Goal: Navigation & Orientation: Find specific page/section

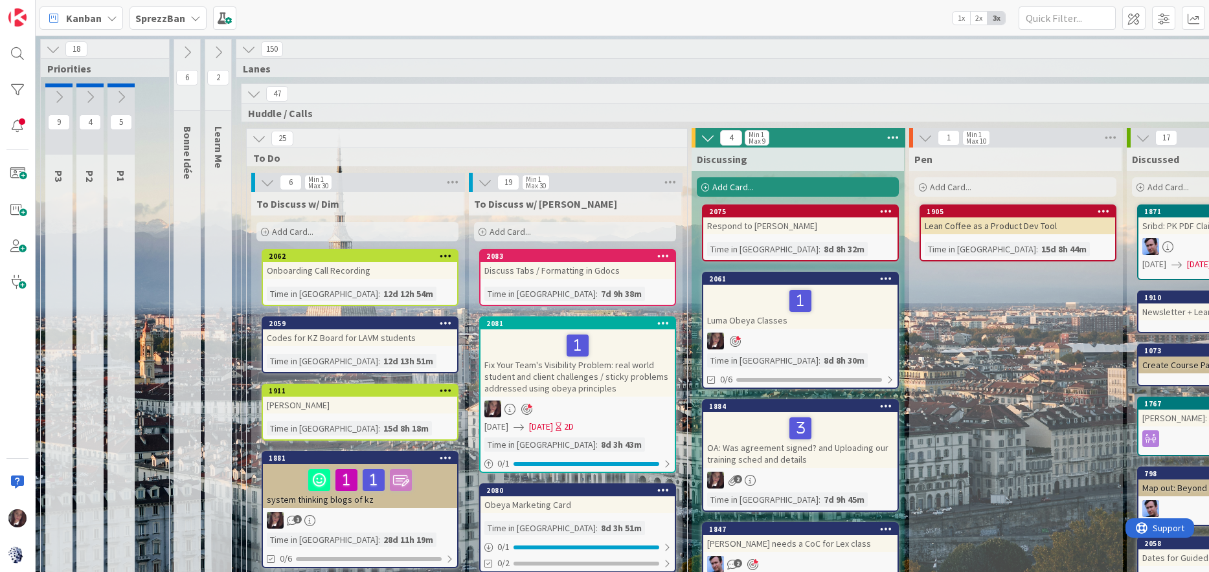
click at [159, 21] on b "SprezzBan" at bounding box center [160, 18] width 50 height 13
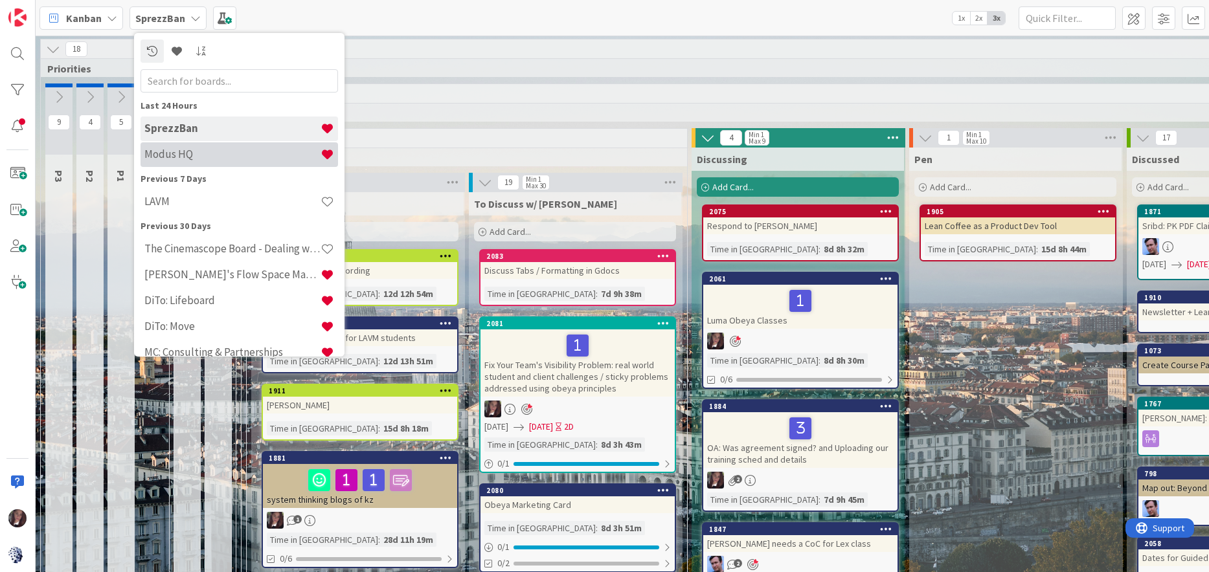
click at [200, 161] on h4 "Modus HQ" at bounding box center [232, 154] width 176 height 13
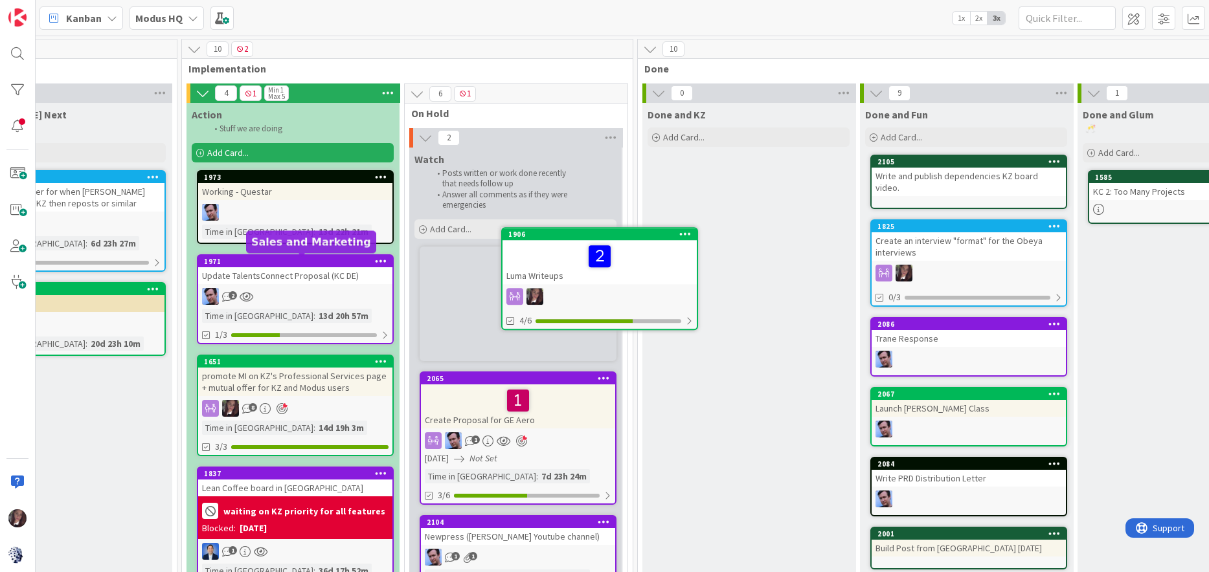
scroll to position [0, 1191]
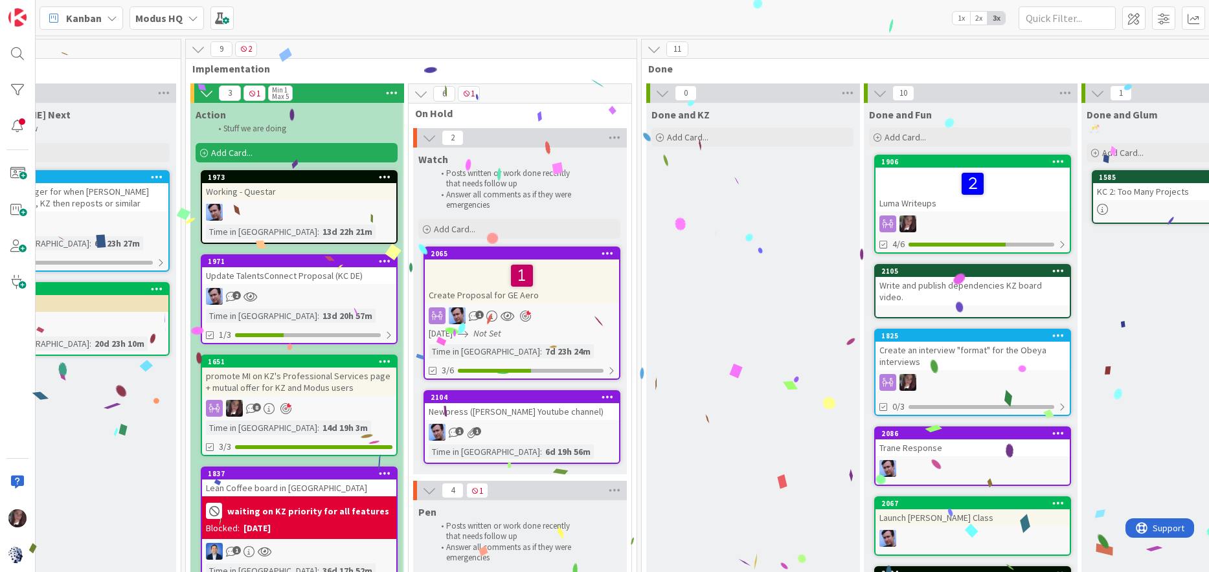
click at [920, 188] on div at bounding box center [972, 183] width 186 height 27
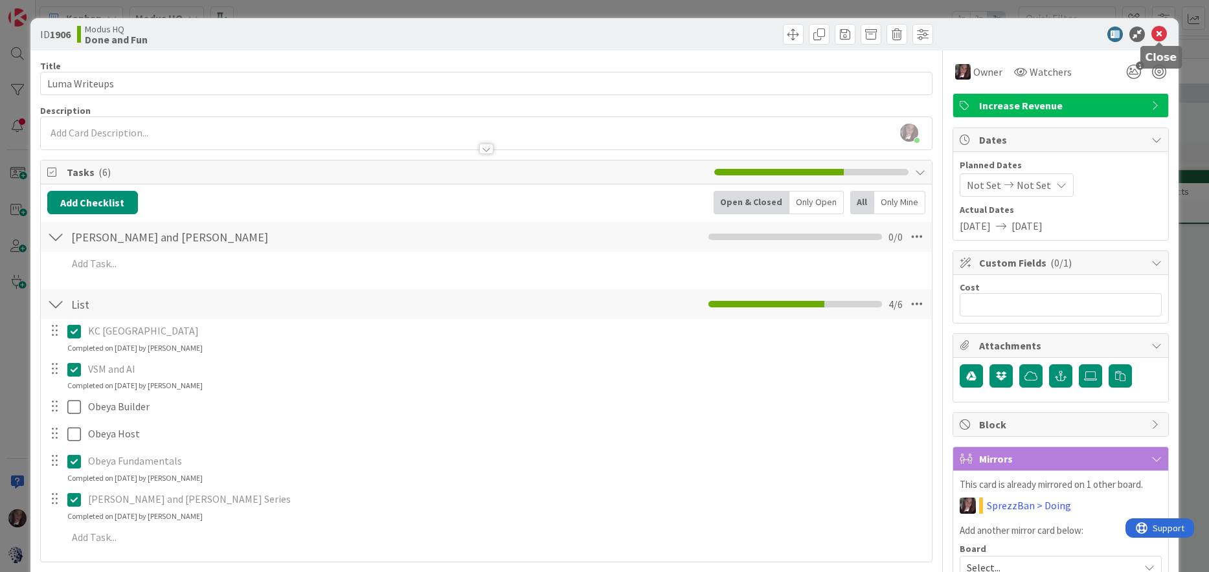
click at [1164, 34] on icon at bounding box center [1159, 35] width 16 height 16
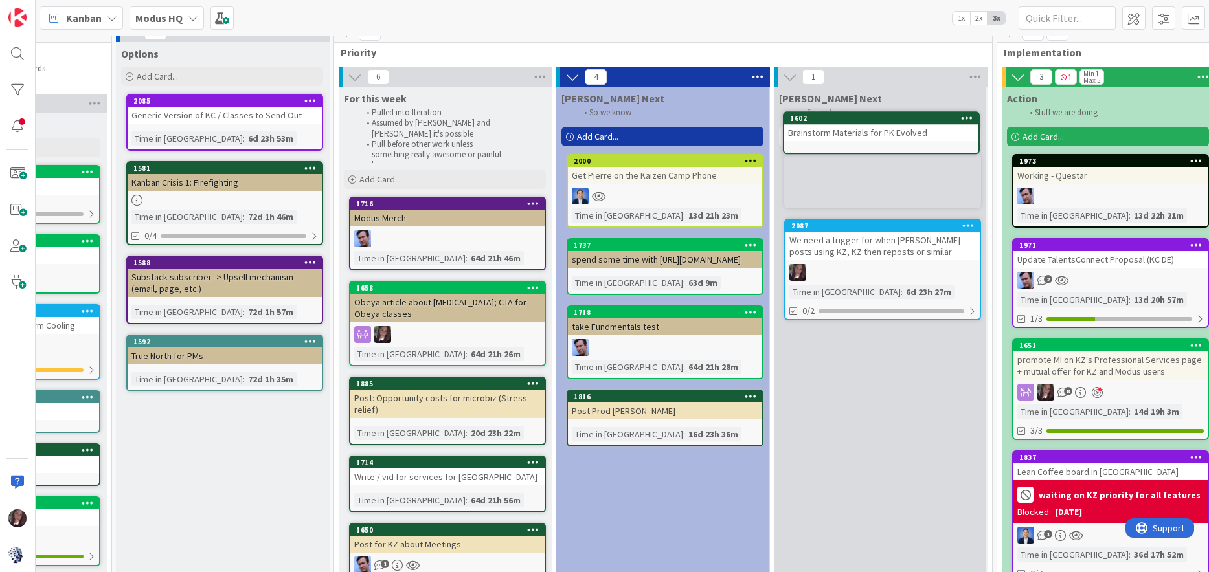
scroll to position [0, 380]
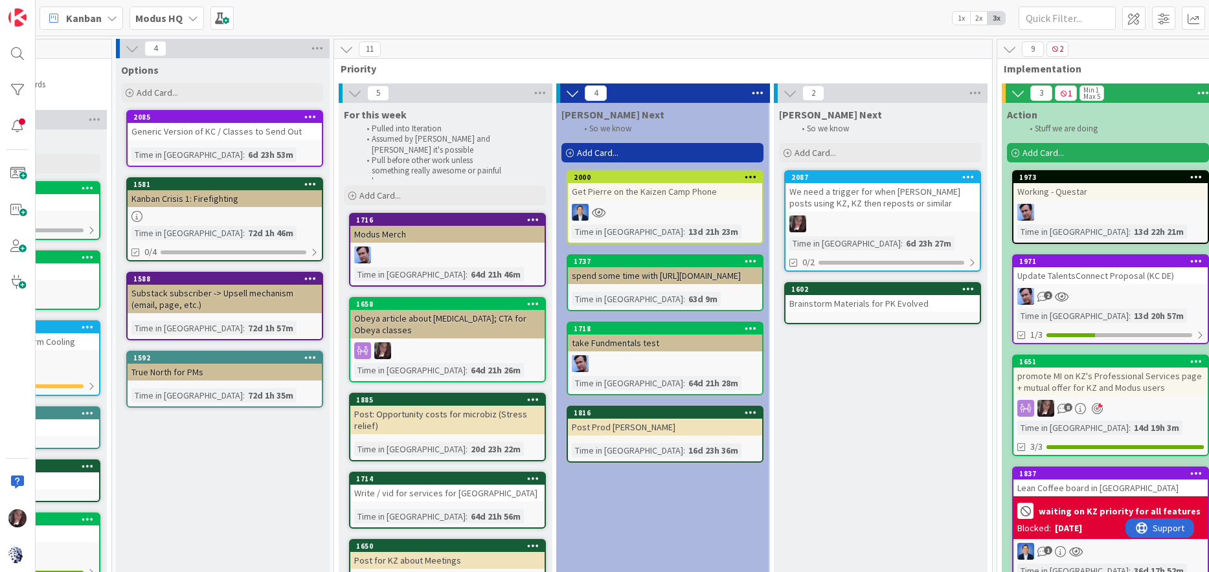
click at [862, 199] on div "We need a trigger for when [PERSON_NAME] posts using KZ, KZ then reposts or sim…" at bounding box center [882, 197] width 194 height 28
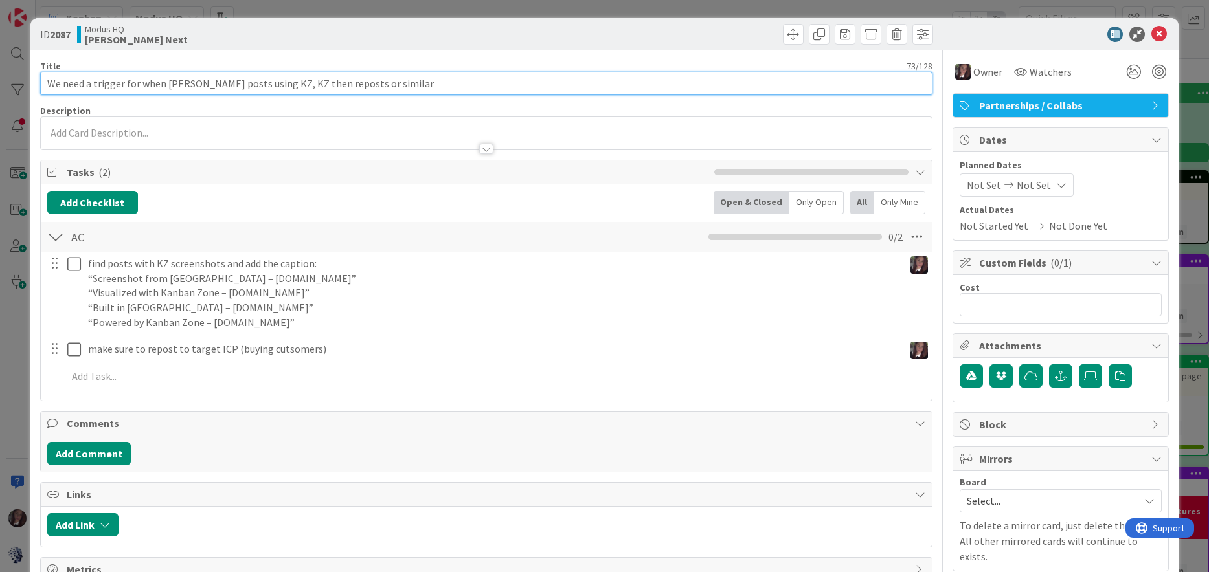
click at [48, 86] on input "We need a trigger for when [PERSON_NAME] posts using KZ, KZ then reposts or sim…" at bounding box center [486, 83] width 893 height 23
type input "KZ CAL FEATURE: We need a trigger for when [PERSON_NAME] posts using KZ, KZ the…"
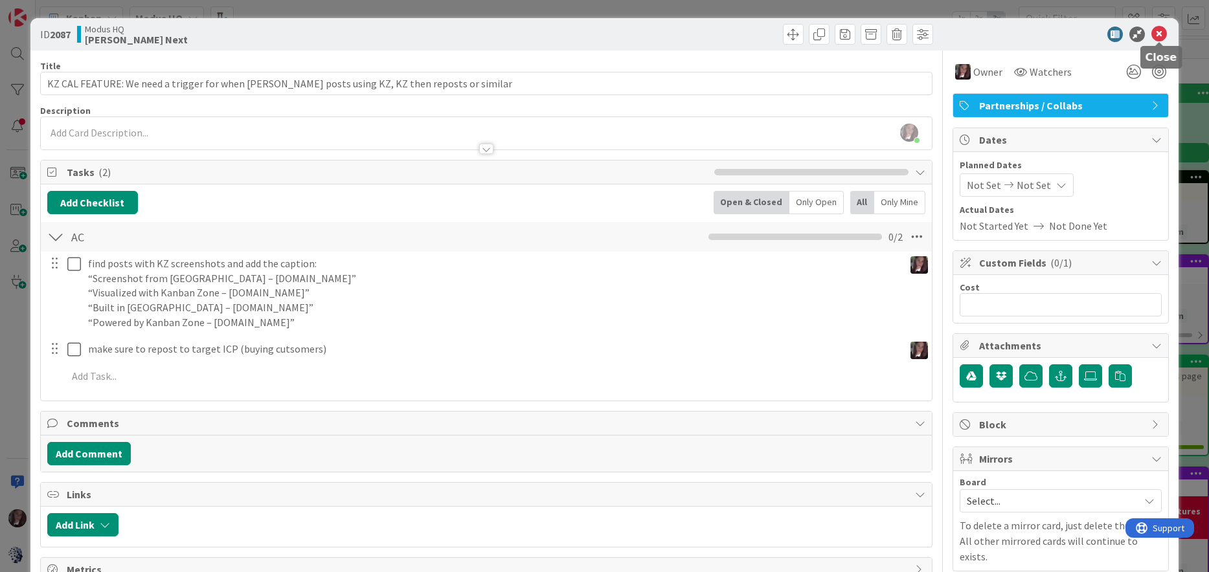
click at [1155, 30] on icon at bounding box center [1159, 35] width 16 height 16
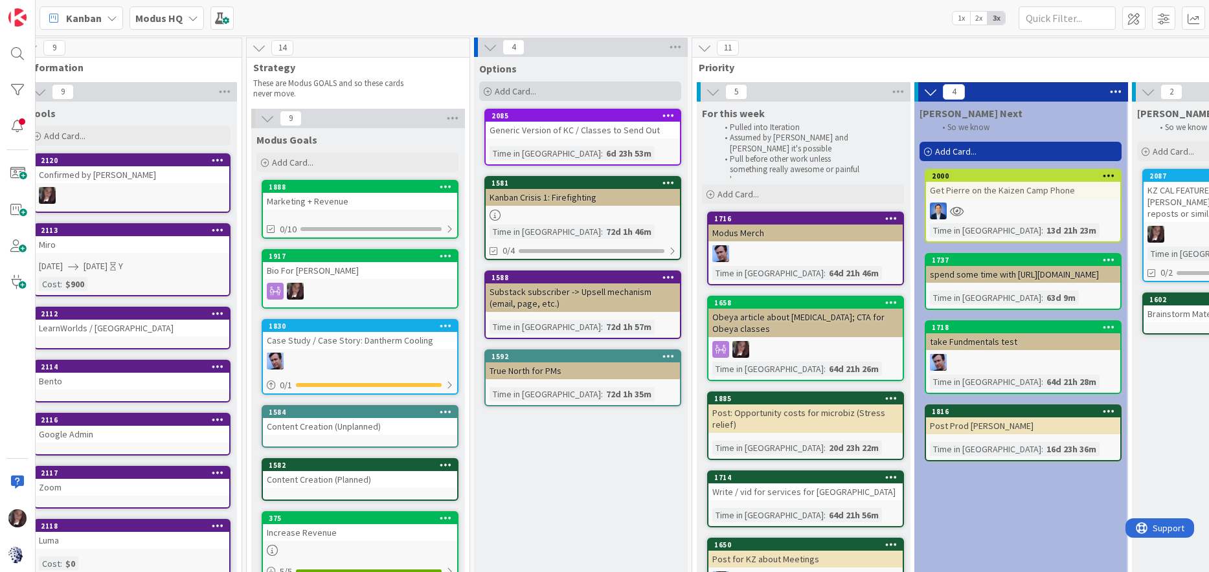
scroll to position [1, 0]
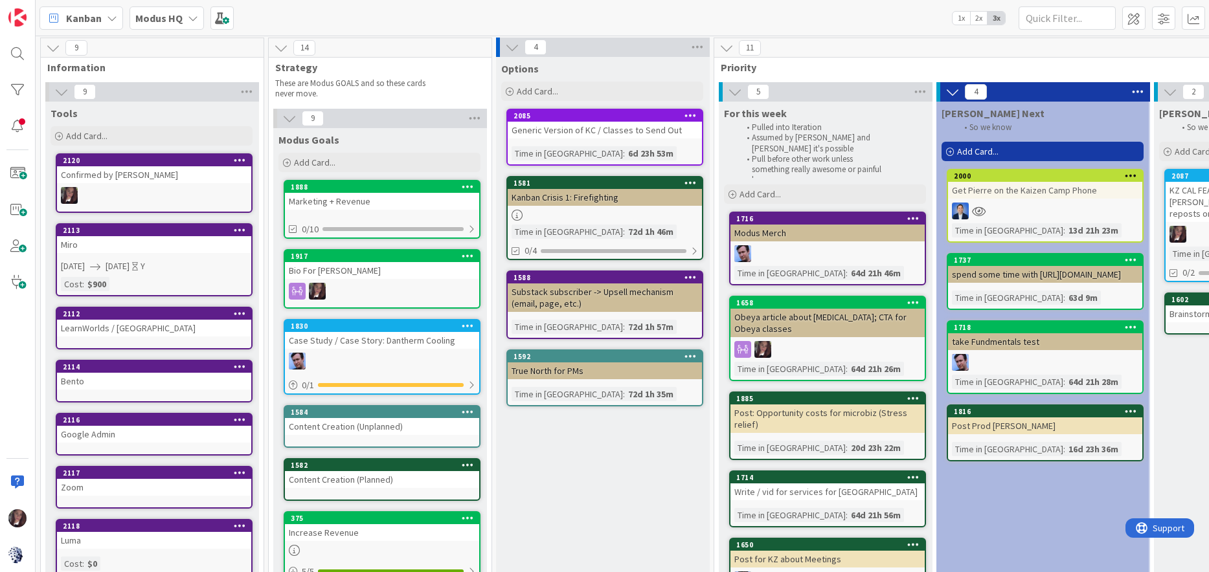
click at [95, 14] on span "Kanban" at bounding box center [84, 18] width 36 height 16
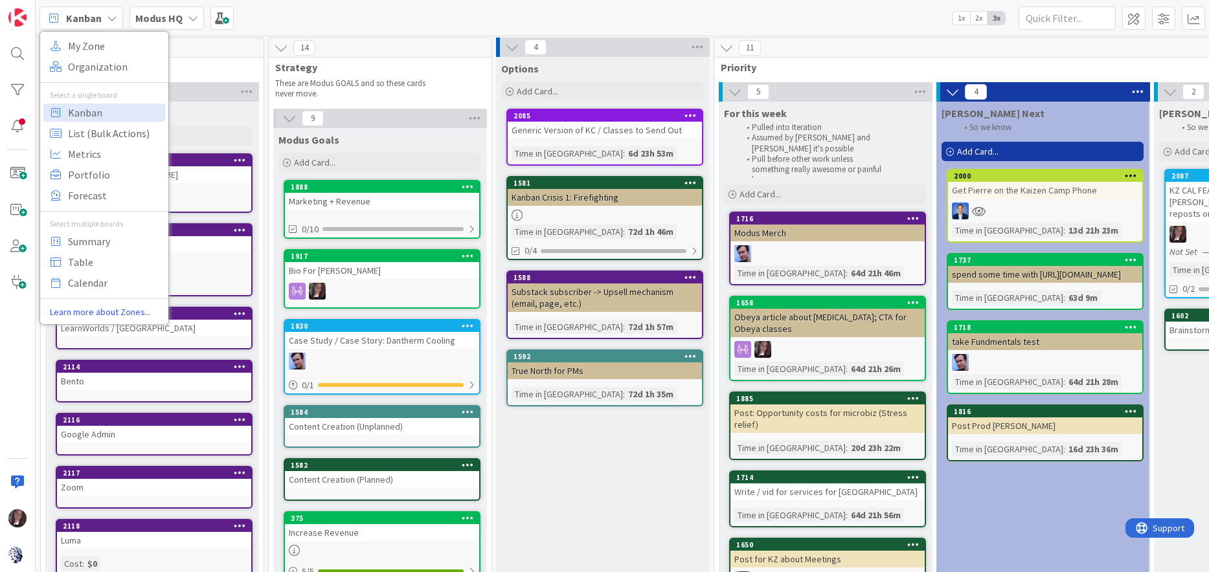
scroll to position [0, 0]
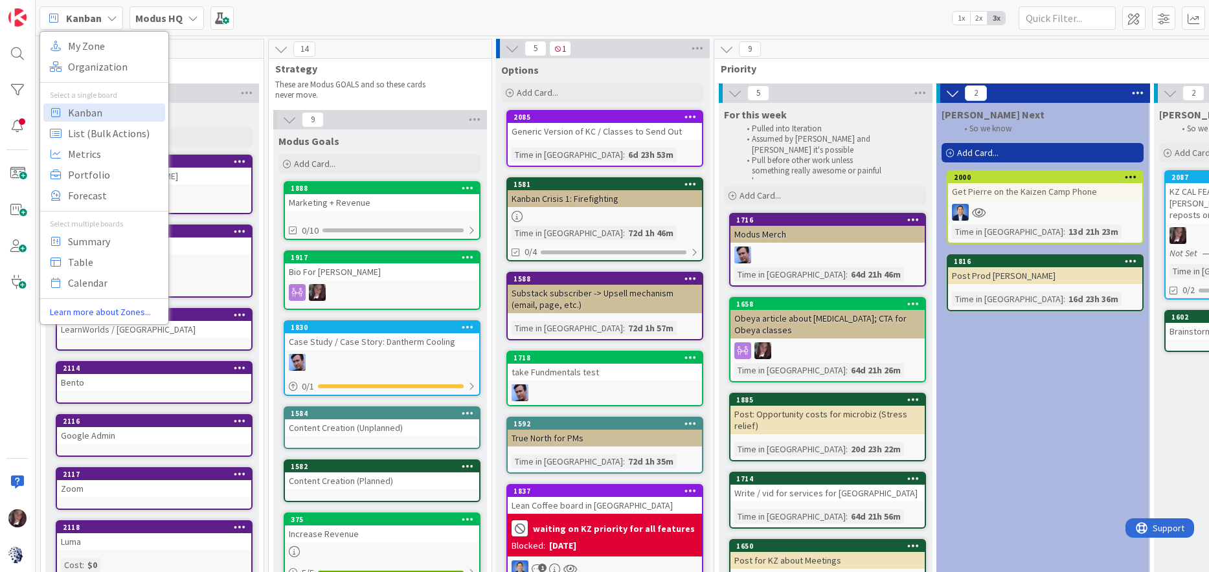
click at [433, 23] on div "Kanban My Zone Organization Select a single board Kanban List (Bulk Actions) Me…" at bounding box center [622, 18] width 1173 height 36
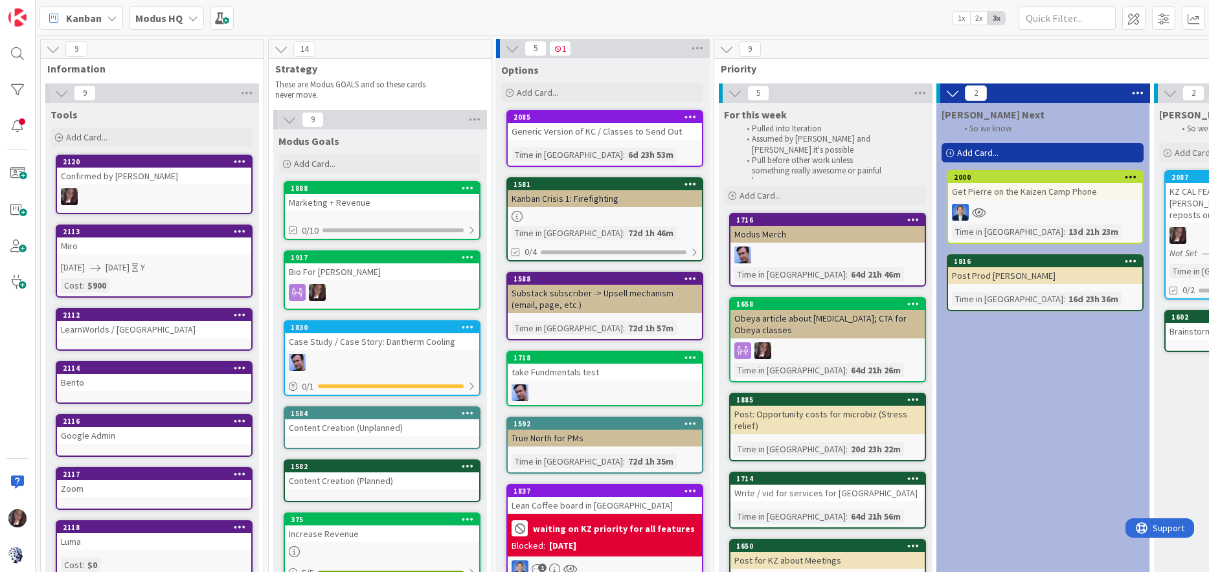
scroll to position [0, 3]
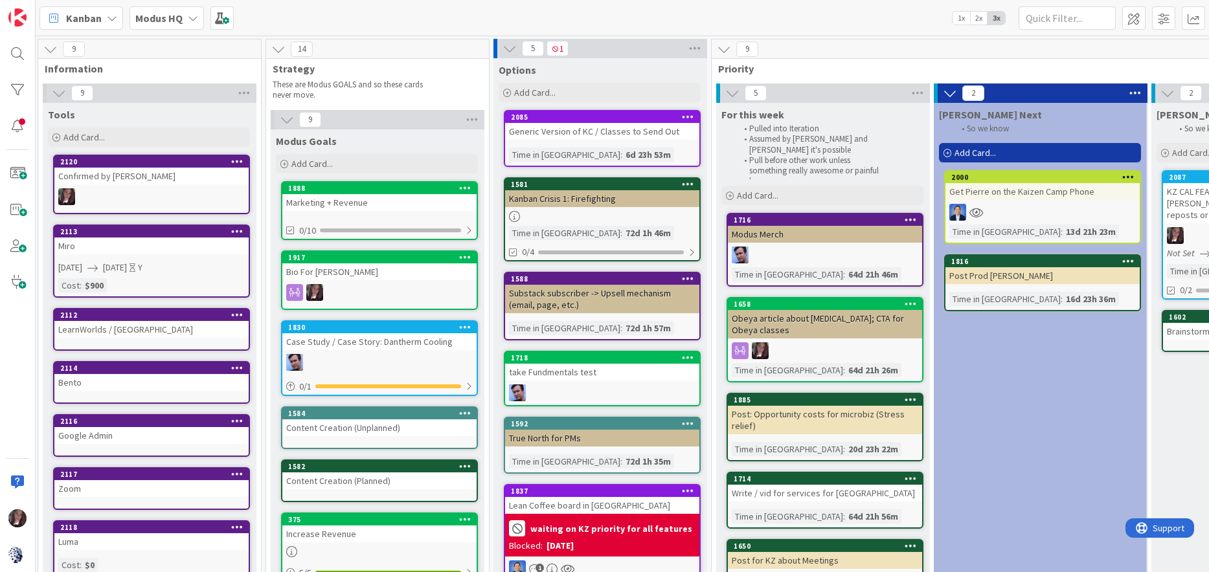
click at [152, 16] on b "Modus HQ" at bounding box center [158, 18] width 47 height 13
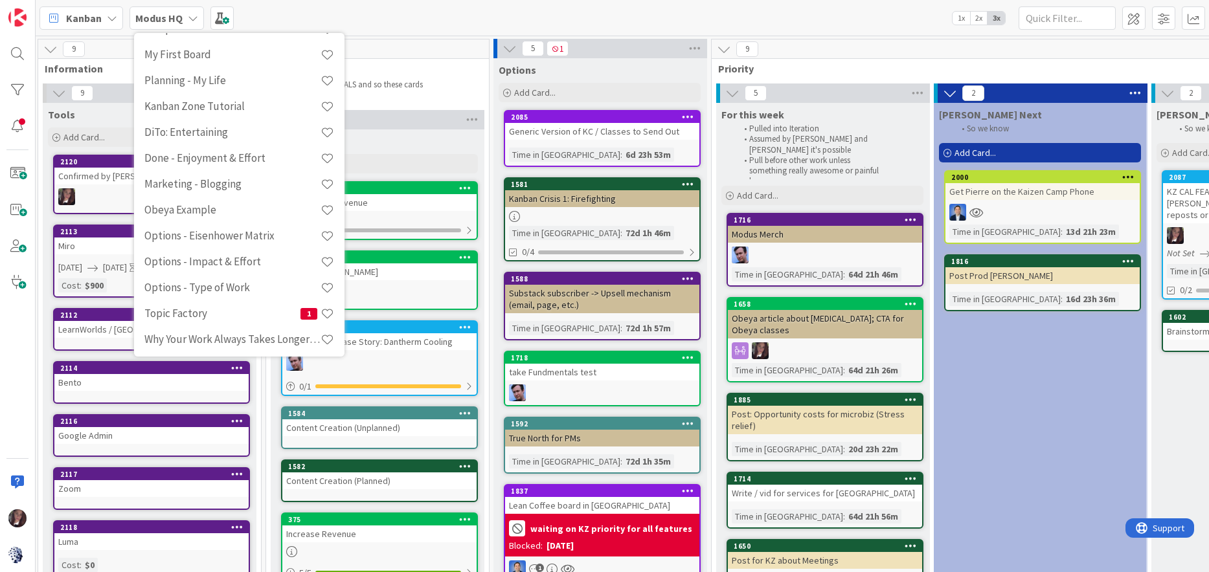
scroll to position [918, 0]
click at [176, 310] on h4 "Topic Factory" at bounding box center [222, 310] width 156 height 13
